Goal: Task Accomplishment & Management: Manage account settings

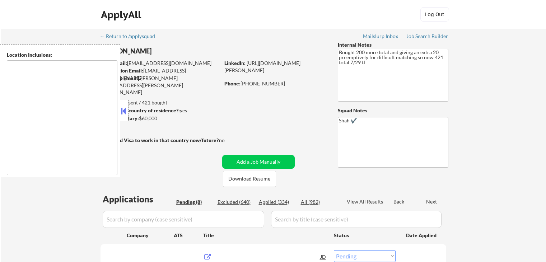
select select ""pending""
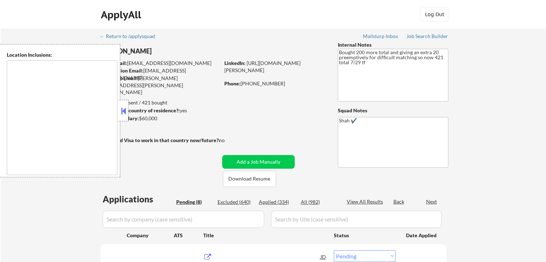
select select ""pending""
type textarea "[GEOGRAPHIC_DATA], [GEOGRAPHIC_DATA] [GEOGRAPHIC_DATA], [GEOGRAPHIC_DATA] [GEOG…"
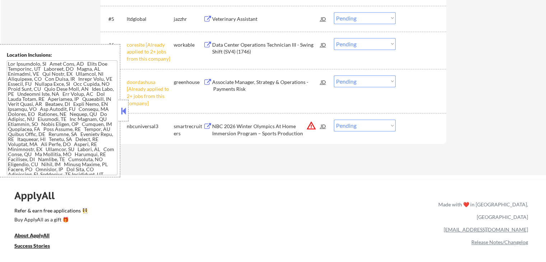
scroll to position [359, 0]
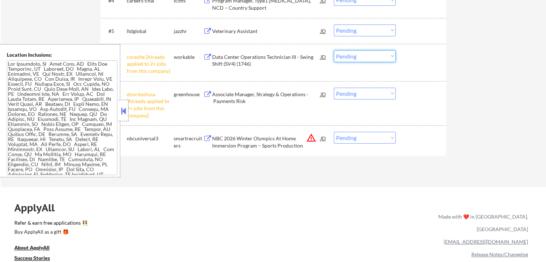
click at [361, 56] on select "Choose an option... Pending Applied Excluded (Questions) Excluded (Expired) Exc…" at bounding box center [365, 56] width 62 height 12
click at [334, 50] on select "Choose an option... Pending Applied Excluded (Questions) Excluded (Expired) Exc…" at bounding box center [365, 56] width 62 height 12
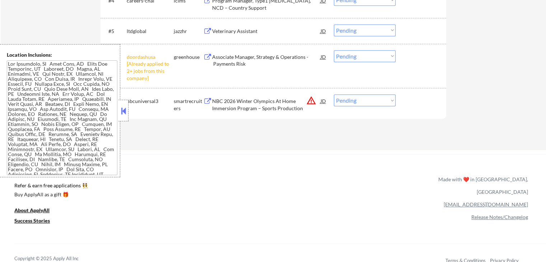
click at [374, 52] on select "Choose an option... Pending Applied Excluded (Questions) Excluded (Expired) Exc…" at bounding box center [365, 56] width 62 height 12
click at [334, 50] on select "Choose an option... Pending Applied Excluded (Questions) Excluded (Expired) Exc…" at bounding box center [365, 56] width 62 height 12
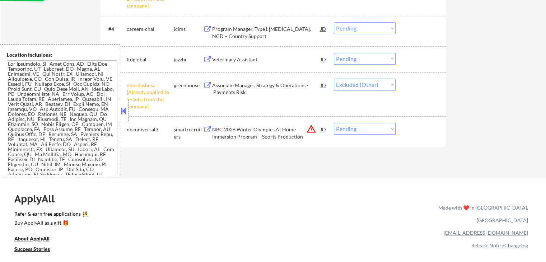
scroll to position [287, 0]
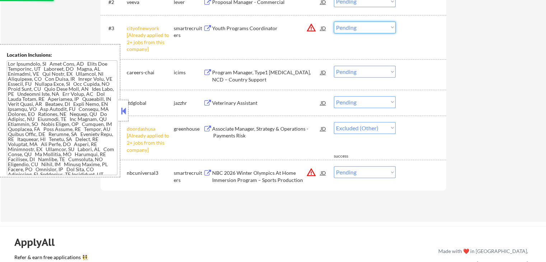
click at [350, 29] on select "Choose an option... Pending Applied Excluded (Questions) Excluded (Expired) Exc…" at bounding box center [365, 28] width 62 height 12
select select ""pending""
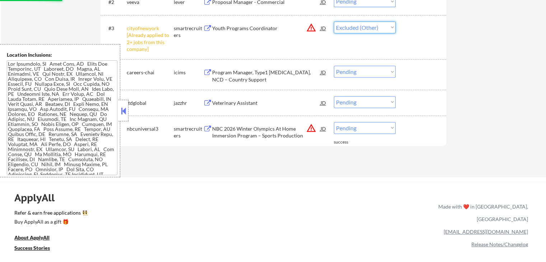
click at [334, 22] on select "Choose an option... Pending Applied Excluded (Questions) Excluded (Expired) Exc…" at bounding box center [365, 28] width 62 height 12
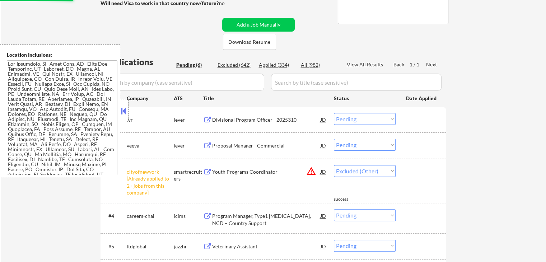
select select ""pending""
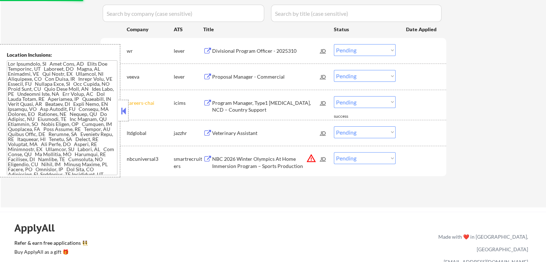
scroll to position [215, 0]
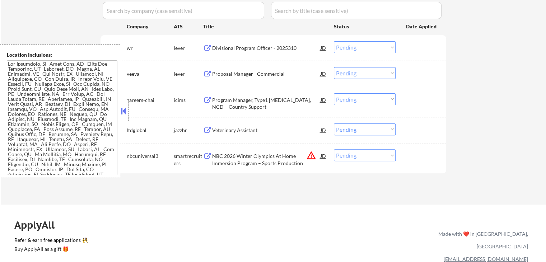
click at [210, 52] on div "Divisional Program Officer - 2025310 JD" at bounding box center [265, 47] width 124 height 13
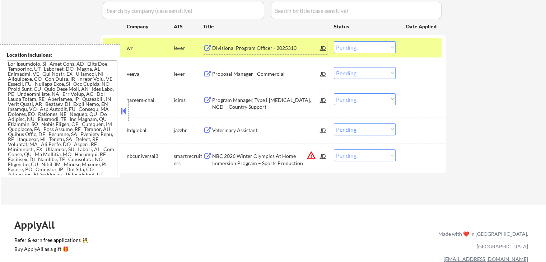
click at [361, 46] on select "Choose an option... Pending Applied Excluded (Questions) Excluded (Expired) Exc…" at bounding box center [365, 47] width 62 height 12
click at [334, 41] on select "Choose an option... Pending Applied Excluded (Questions) Excluded (Expired) Exc…" at bounding box center [365, 47] width 62 height 12
click at [206, 74] on button at bounding box center [207, 74] width 9 height 7
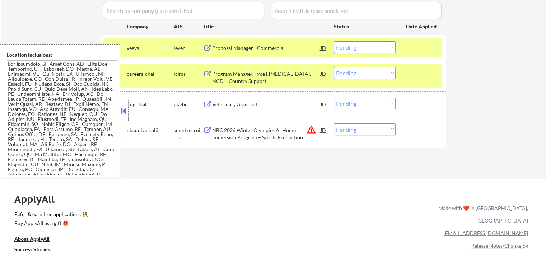
click at [204, 47] on button at bounding box center [207, 48] width 9 height 7
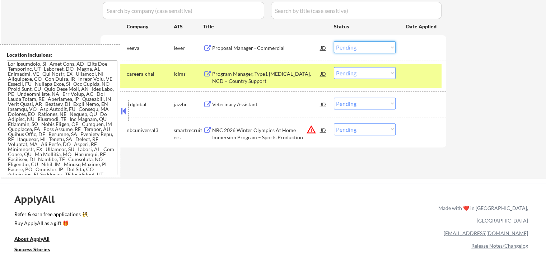
click at [359, 46] on select "Choose an option... Pending Applied Excluded (Questions) Excluded (Expired) Exc…" at bounding box center [365, 47] width 62 height 12
click at [334, 41] on select "Choose an option... Pending Applied Excluded (Questions) Excluded (Expired) Exc…" at bounding box center [365, 47] width 62 height 12
click at [207, 74] on button at bounding box center [207, 74] width 9 height 7
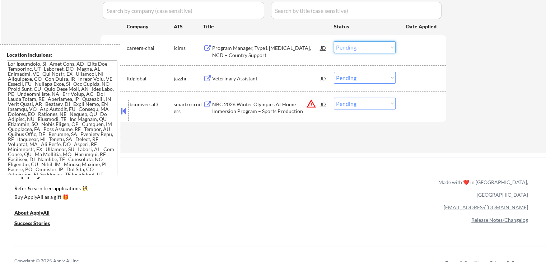
click at [369, 49] on select "Choose an option... Pending Applied Excluded (Questions) Excluded (Expired) Exc…" at bounding box center [365, 47] width 62 height 12
click at [334, 41] on select "Choose an option... Pending Applied Excluded (Questions) Excluded (Expired) Exc…" at bounding box center [365, 47] width 62 height 12
click at [206, 79] on button at bounding box center [207, 78] width 9 height 7
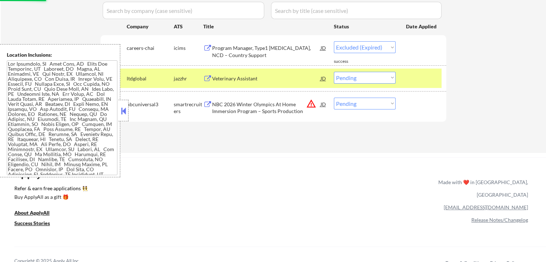
select select ""pending""
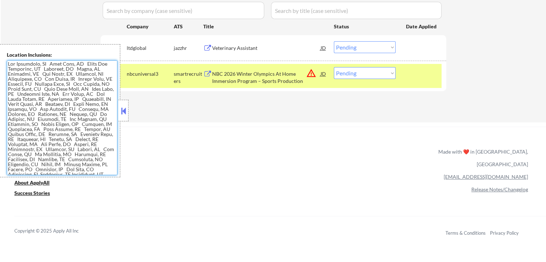
click at [352, 46] on select "Choose an option... Pending Applied Excluded (Questions) Excluded (Expired) Exc…" at bounding box center [365, 47] width 62 height 12
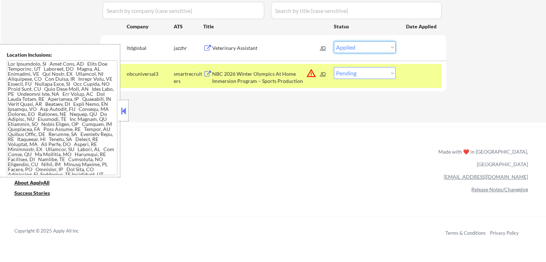
click at [334, 41] on select "Choose an option... Pending Applied Excluded (Questions) Excluded (Expired) Exc…" at bounding box center [365, 47] width 62 height 12
select select ""pending""
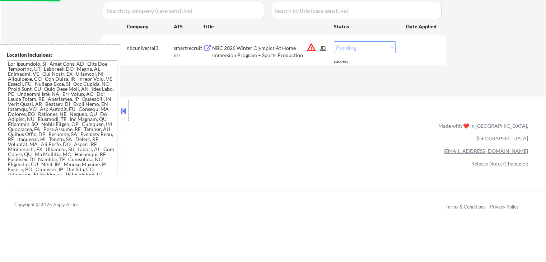
click at [208, 47] on button at bounding box center [207, 48] width 9 height 7
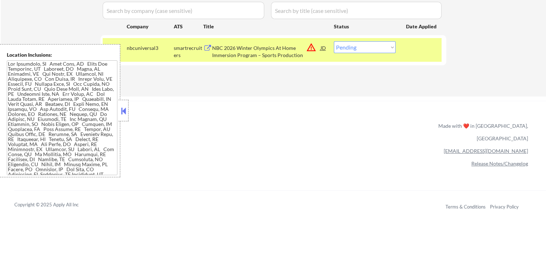
scroll to position [455, 0]
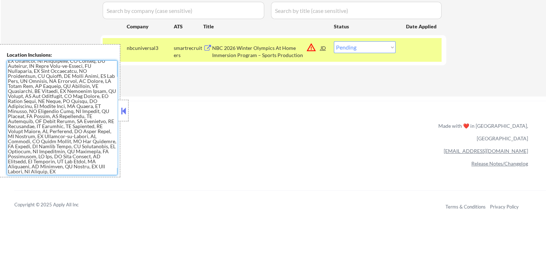
click at [354, 46] on select "Choose an option... Pending Applied Excluded (Questions) Excluded (Expired) Exc…" at bounding box center [365, 47] width 62 height 12
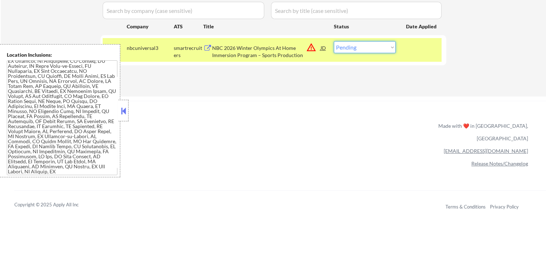
select select ""applied""
click at [334, 41] on select "Choose an option... Pending Applied Excluded (Questions) Excluded (Expired) Exc…" at bounding box center [365, 47] width 62 height 12
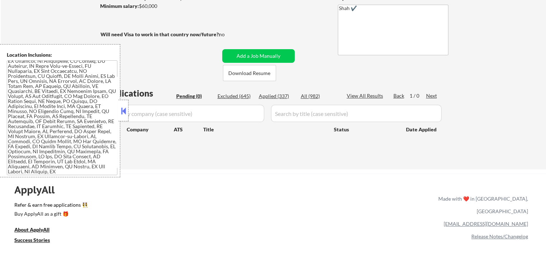
scroll to position [108, 0]
